Goal: Task Accomplishment & Management: Manage account settings

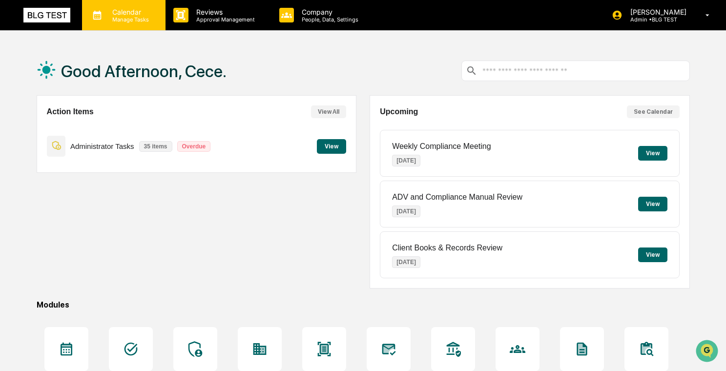
click at [143, 17] on p "Manage Tasks" at bounding box center [128, 19] width 49 height 7
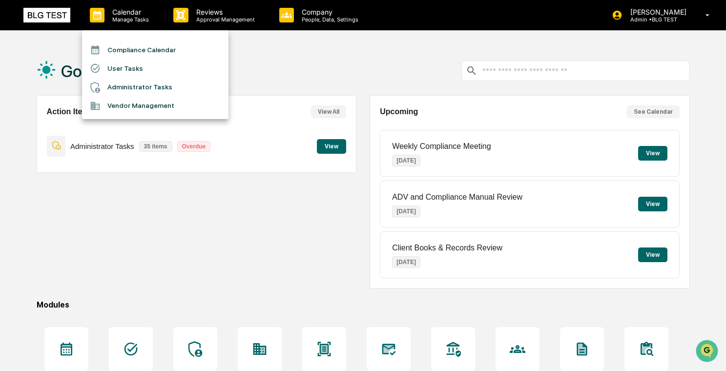
click at [264, 95] on div at bounding box center [363, 185] width 726 height 371
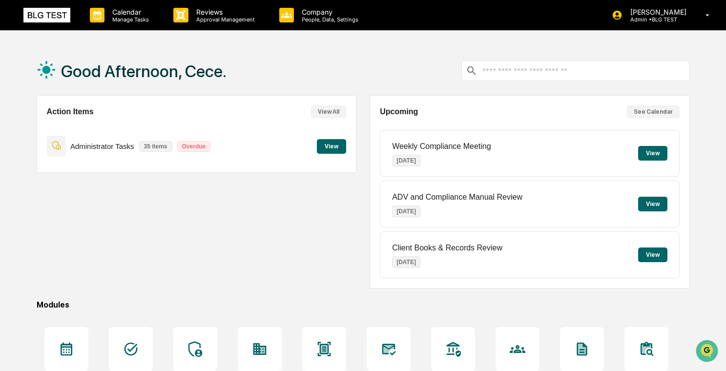
click at [323, 146] on button "View" at bounding box center [331, 146] width 29 height 15
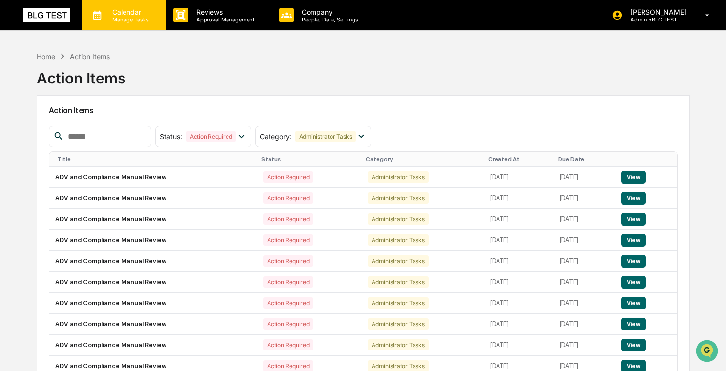
click at [151, 19] on p "Manage Tasks" at bounding box center [128, 19] width 49 height 7
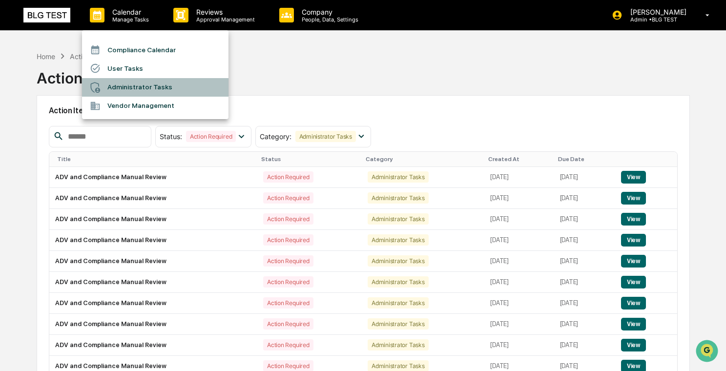
click at [152, 90] on li "Administrator Tasks" at bounding box center [155, 87] width 146 height 19
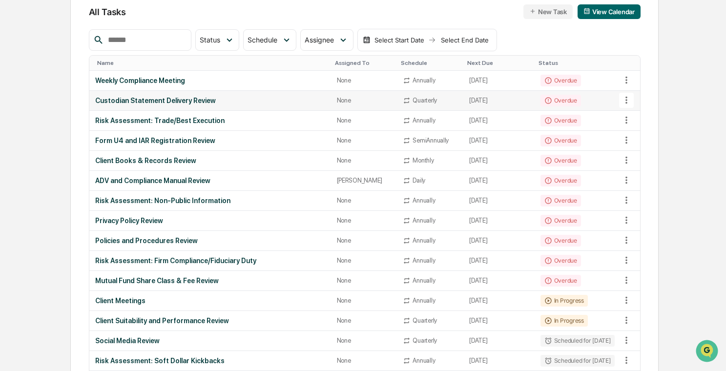
scroll to position [37, 0]
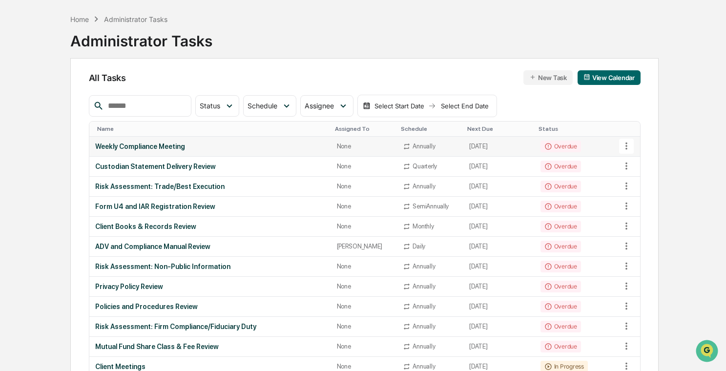
click at [238, 145] on div "Weekly Compliance Meeting" at bounding box center [210, 147] width 230 height 8
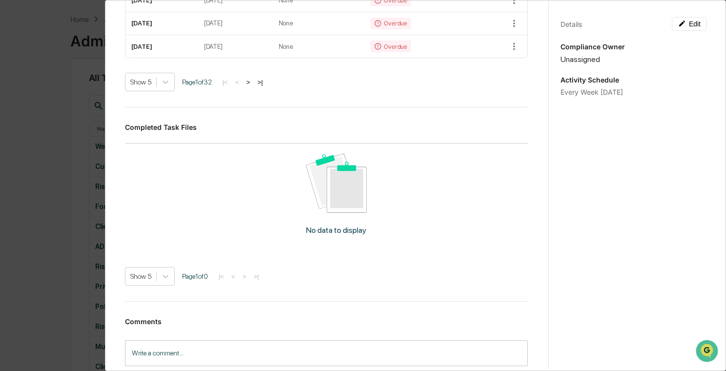
scroll to position [531, 0]
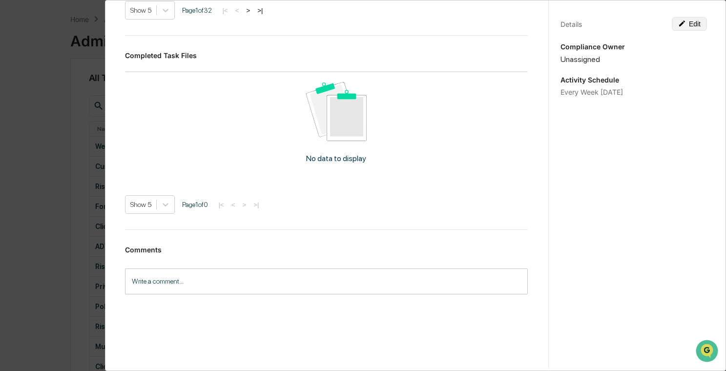
click at [684, 24] on icon at bounding box center [682, 24] width 8 height 8
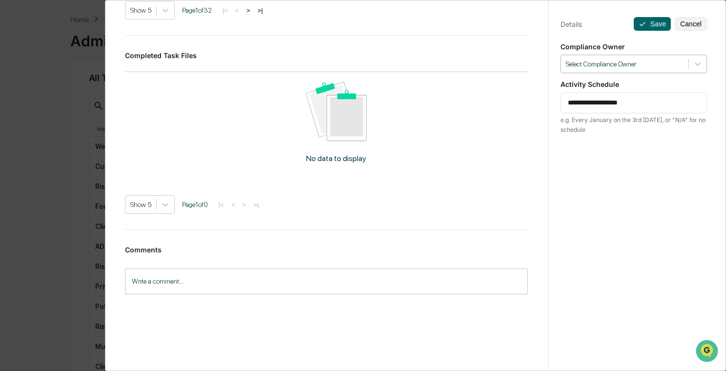
click at [624, 64] on div at bounding box center [625, 64] width 118 height 9
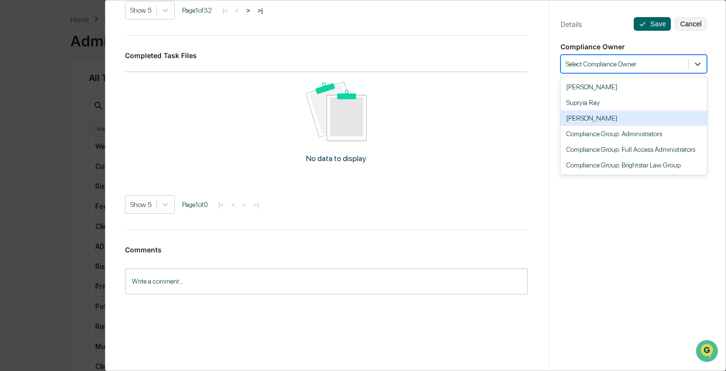
click at [621, 115] on div "[PERSON_NAME]" at bounding box center [633, 118] width 146 height 16
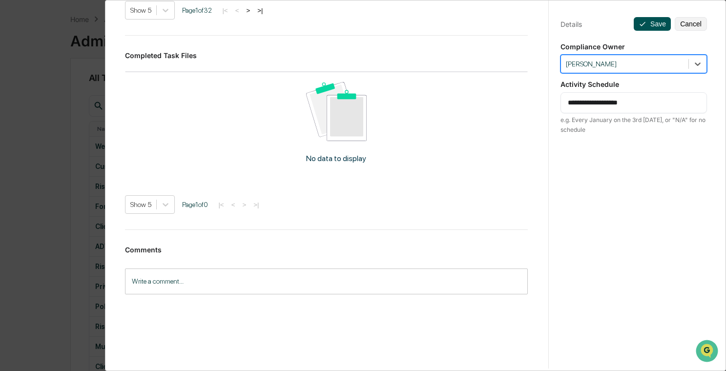
click at [647, 21] on button "Save" at bounding box center [652, 24] width 37 height 14
click at [656, 23] on button "Save" at bounding box center [652, 24] width 37 height 14
click at [660, 29] on button "Save" at bounding box center [652, 24] width 37 height 14
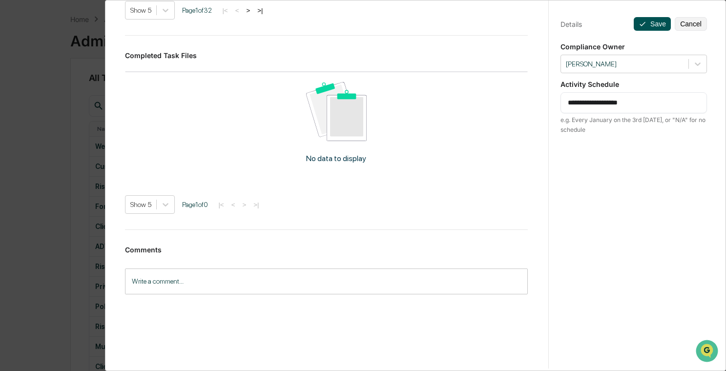
click at [660, 29] on button "Save" at bounding box center [652, 24] width 37 height 14
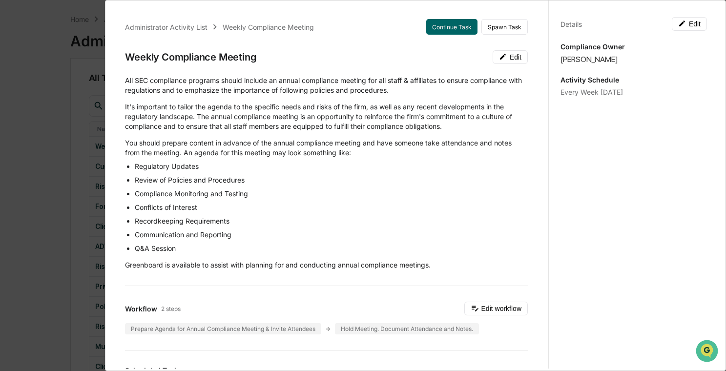
scroll to position [302, 0]
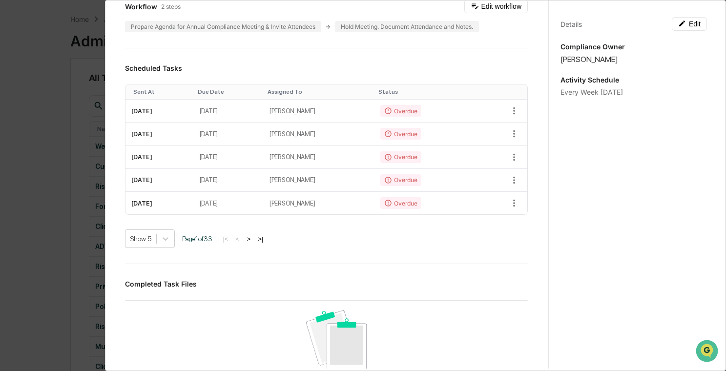
click at [31, 186] on div "Administrator Activity List Weekly Compliance Meeting Continue Task Spawn Task …" at bounding box center [363, 185] width 726 height 371
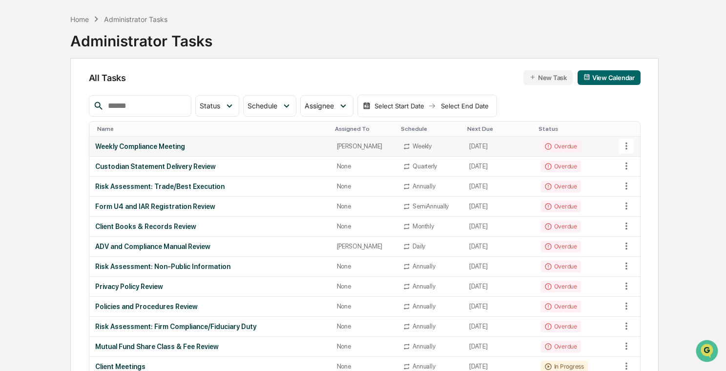
click at [189, 149] on div "Weekly Compliance Meeting" at bounding box center [210, 147] width 230 height 8
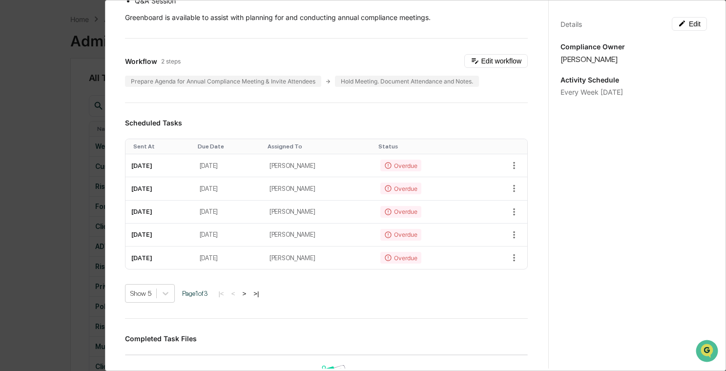
scroll to position [0, 0]
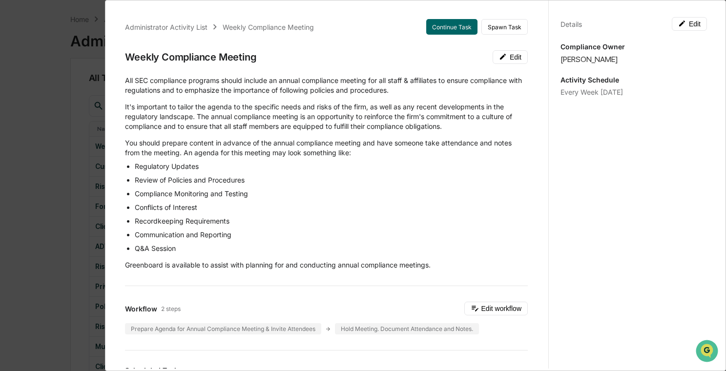
click at [651, 181] on div "Details Edit Compliance Owner [PERSON_NAME] Activity Schedule Every Week [DATE]" at bounding box center [633, 195] width 170 height 394
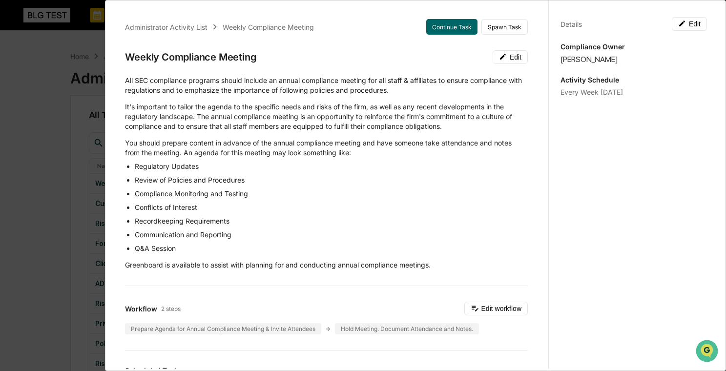
click at [49, 161] on div "Administrator Activity List Weekly Compliance Meeting Continue Task Spawn Task …" at bounding box center [363, 185] width 726 height 371
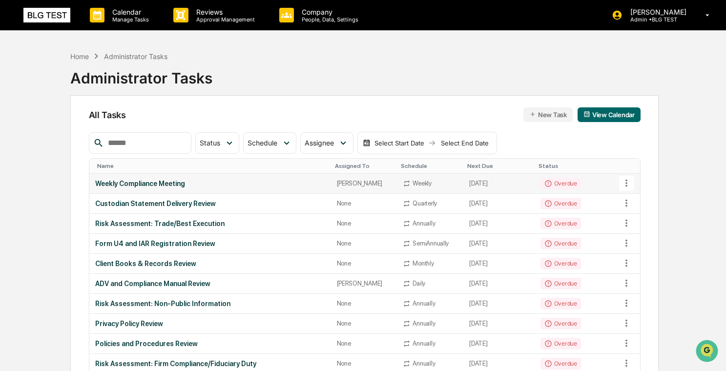
click at [198, 186] on div "Weekly Compliance Meeting" at bounding box center [210, 184] width 230 height 8
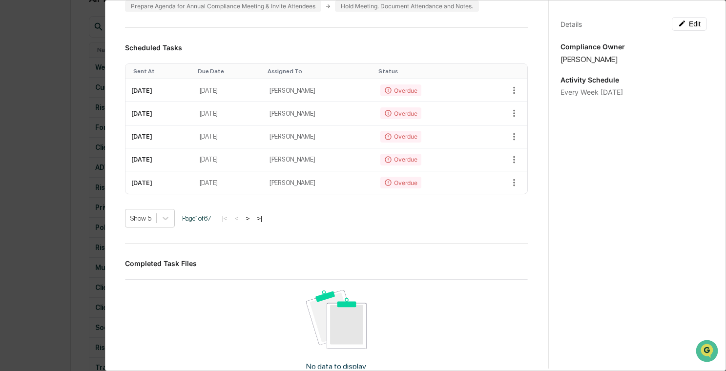
scroll to position [336, 0]
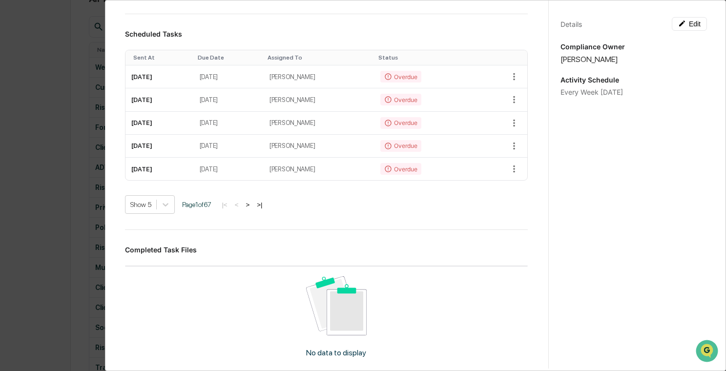
click at [68, 161] on div "Administrator Activity List Weekly Compliance Meeting Continue Task Spawn Task …" at bounding box center [363, 185] width 726 height 371
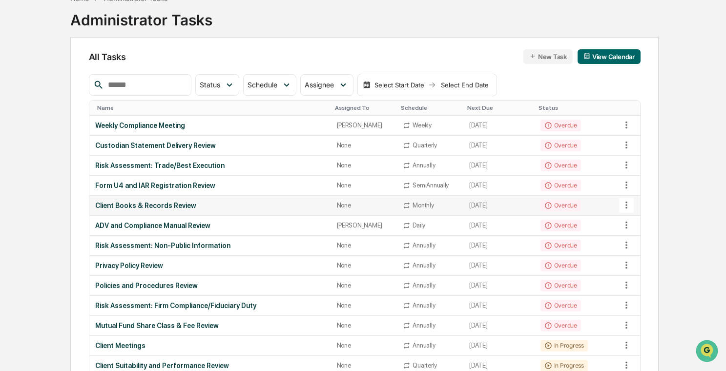
scroll to position [0, 0]
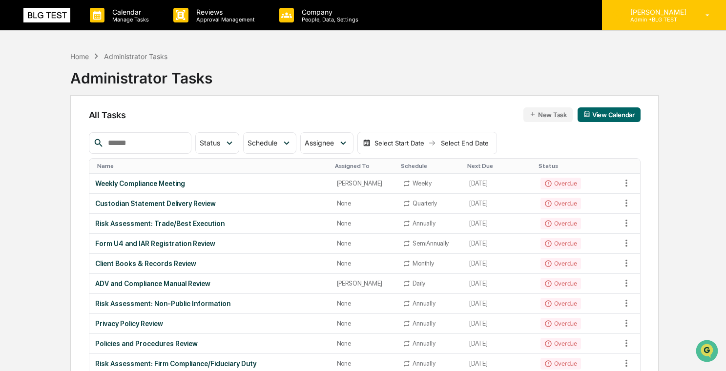
click at [676, 20] on p "Admin • BLG TEST" at bounding box center [656, 19] width 69 height 7
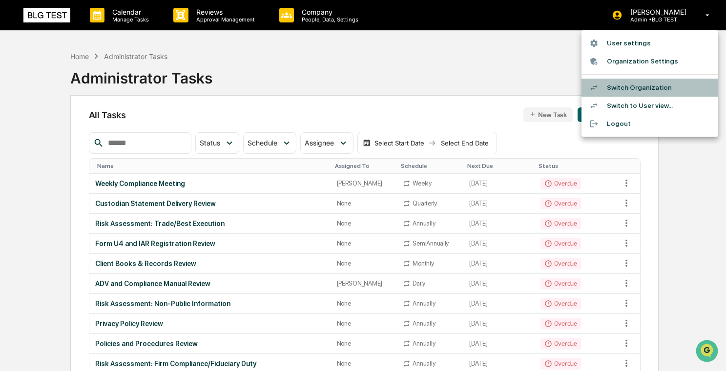
click at [646, 88] on li "Switch Organization" at bounding box center [649, 88] width 137 height 18
